Goal: Task Accomplishment & Management: Manage account settings

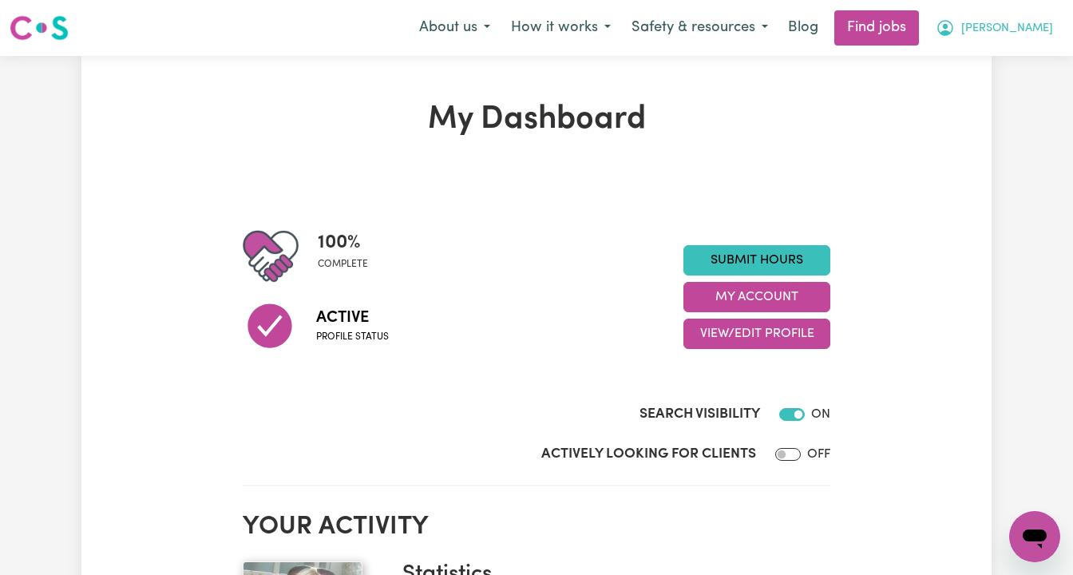
click at [1022, 25] on button "[PERSON_NAME]" at bounding box center [994, 28] width 138 height 34
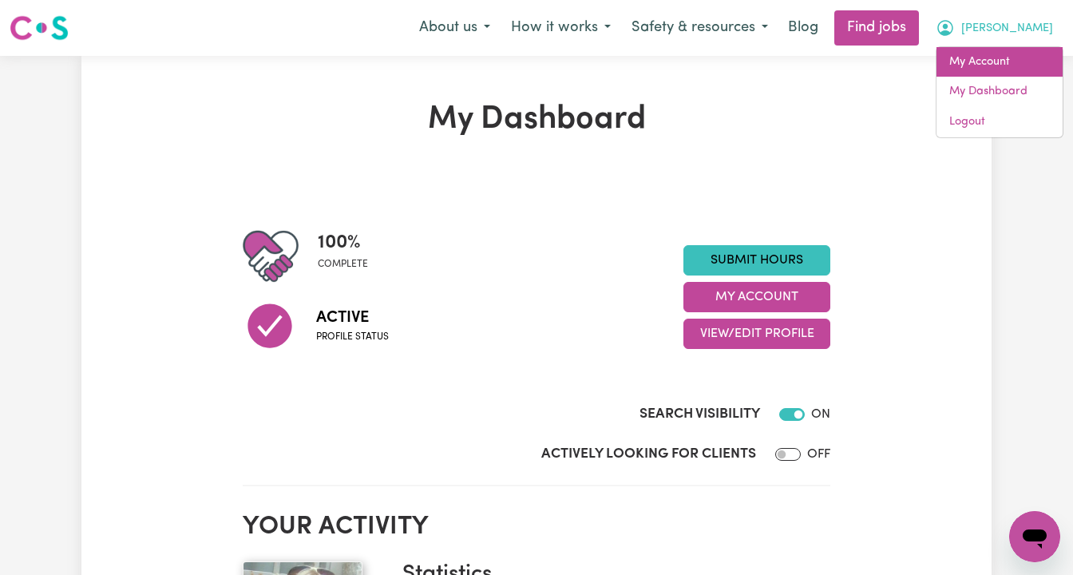
click at [991, 61] on link "My Account" at bounding box center [999, 62] width 126 height 30
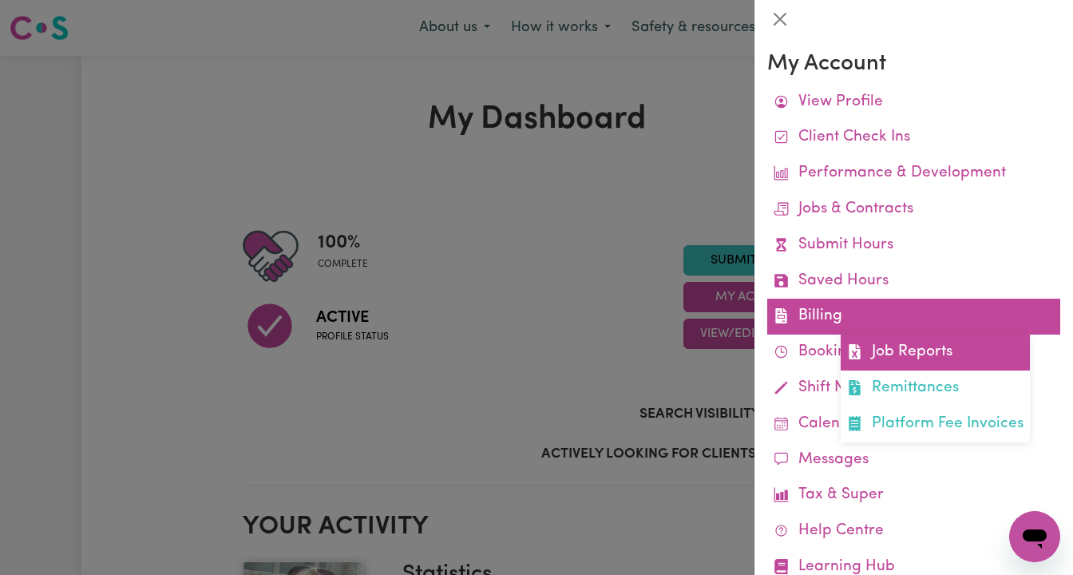
click at [904, 359] on link "Job Reports" at bounding box center [934, 352] width 189 height 36
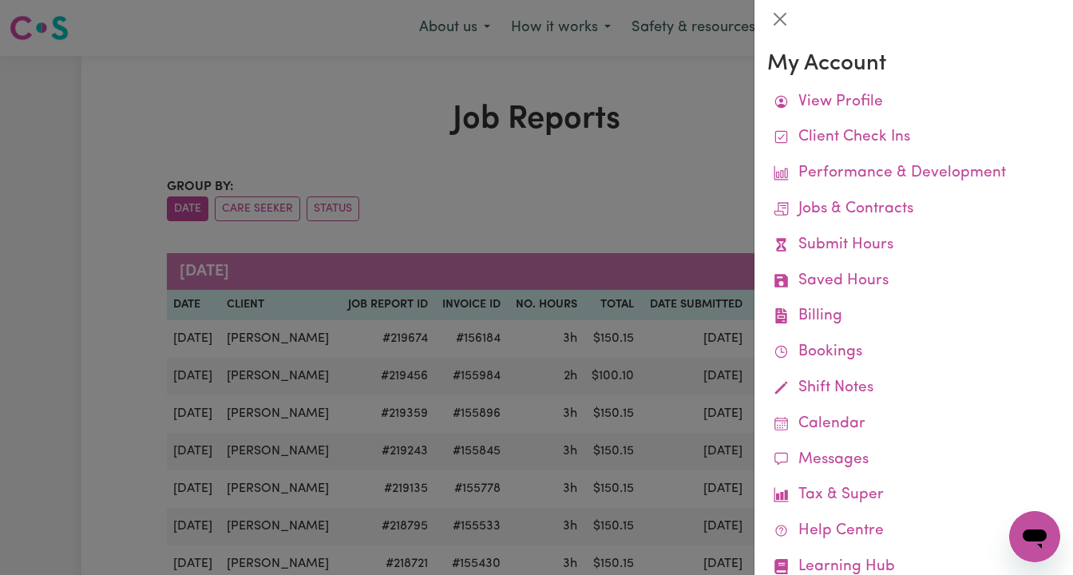
click at [556, 208] on div at bounding box center [536, 287] width 1073 height 575
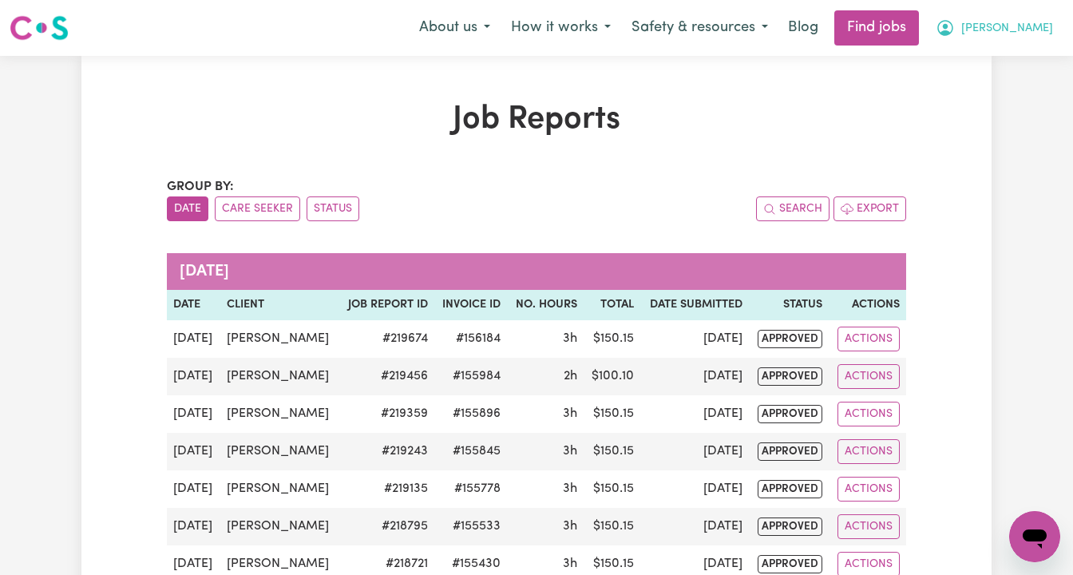
click at [1029, 37] on span "[PERSON_NAME]" at bounding box center [1007, 29] width 92 height 18
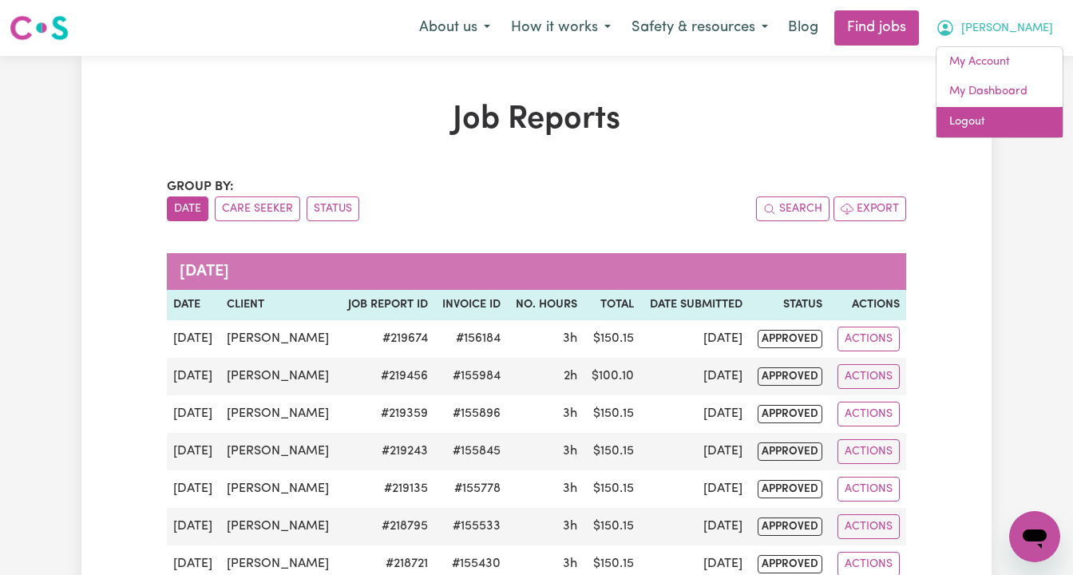
click at [995, 124] on link "Logout" at bounding box center [999, 122] width 126 height 30
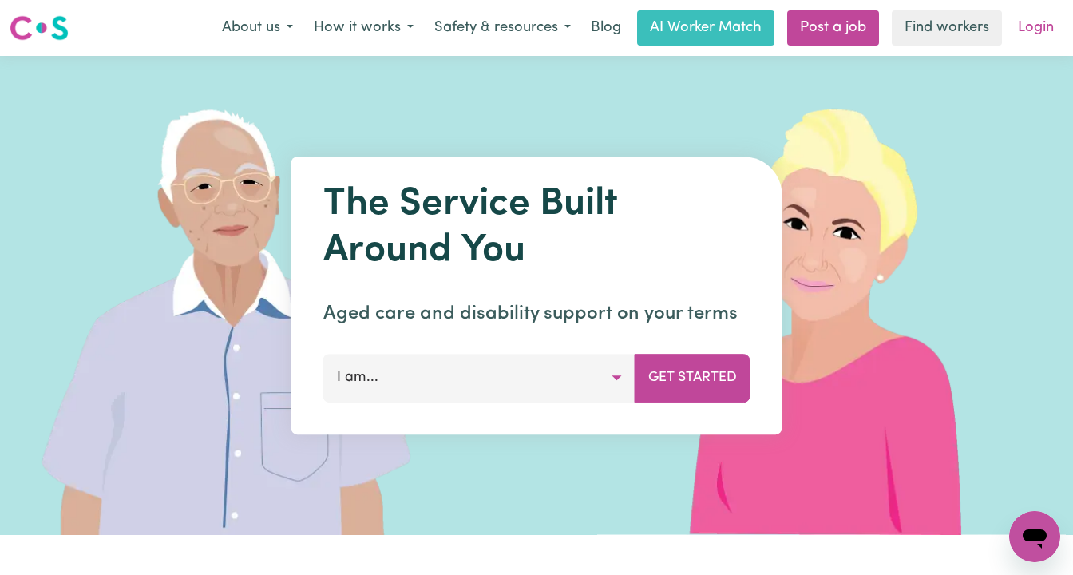
click at [1027, 35] on link "Login" at bounding box center [1035, 27] width 55 height 35
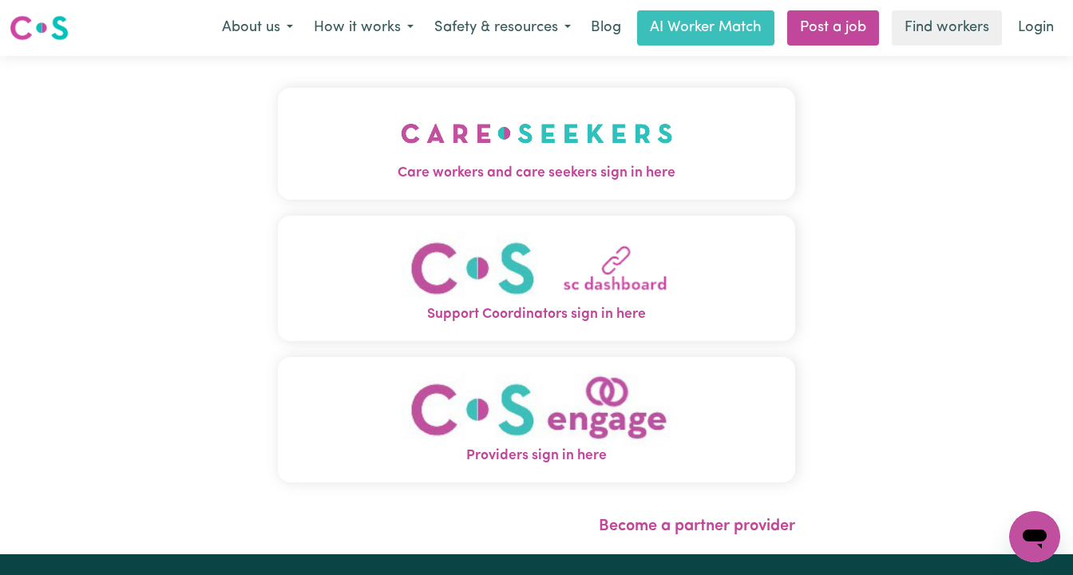
click at [485, 147] on img "Care workers and care seekers sign in here" at bounding box center [537, 133] width 272 height 59
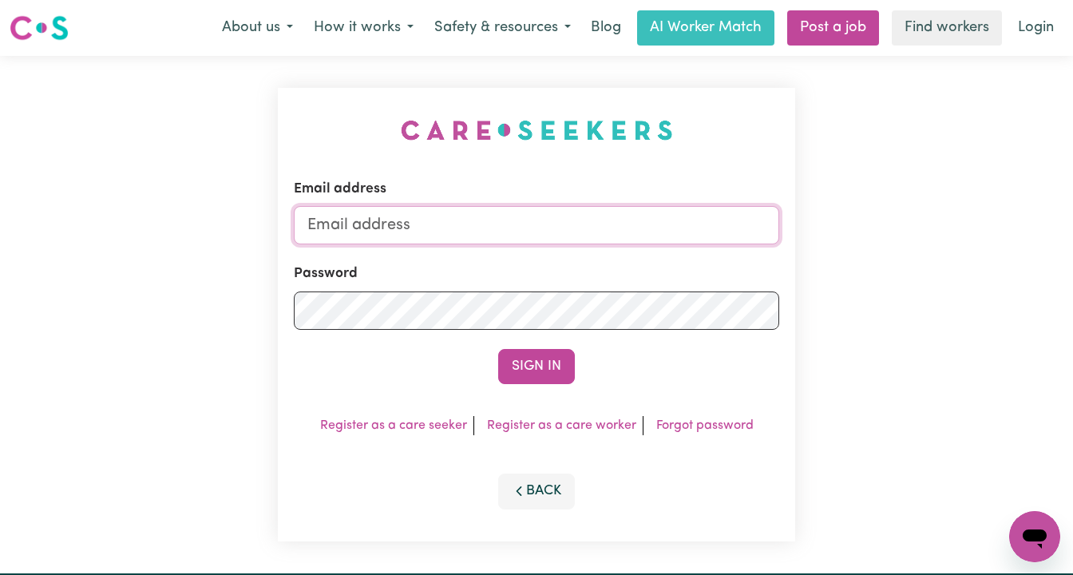
click at [598, 218] on input "Email address" at bounding box center [536, 225] width 485 height 38
paste input "[EMAIL_ADDRESS][DOMAIN_NAME]"
type input "superuser~[EMAIL_ADDRESS][DOMAIN_NAME]"
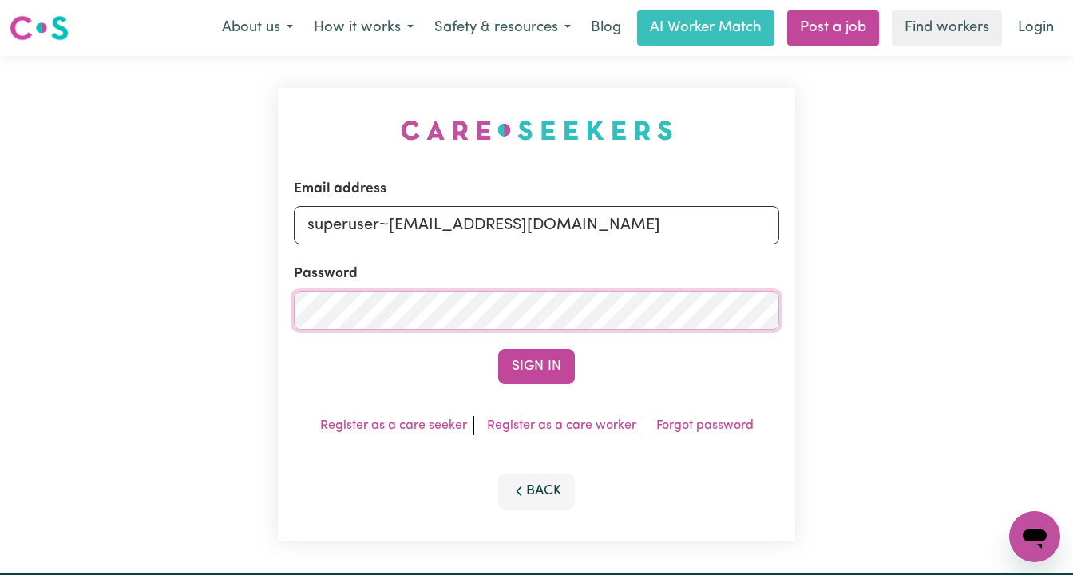
click at [498, 349] on button "Sign In" at bounding box center [536, 366] width 77 height 35
